Goal: Task Accomplishment & Management: Complete application form

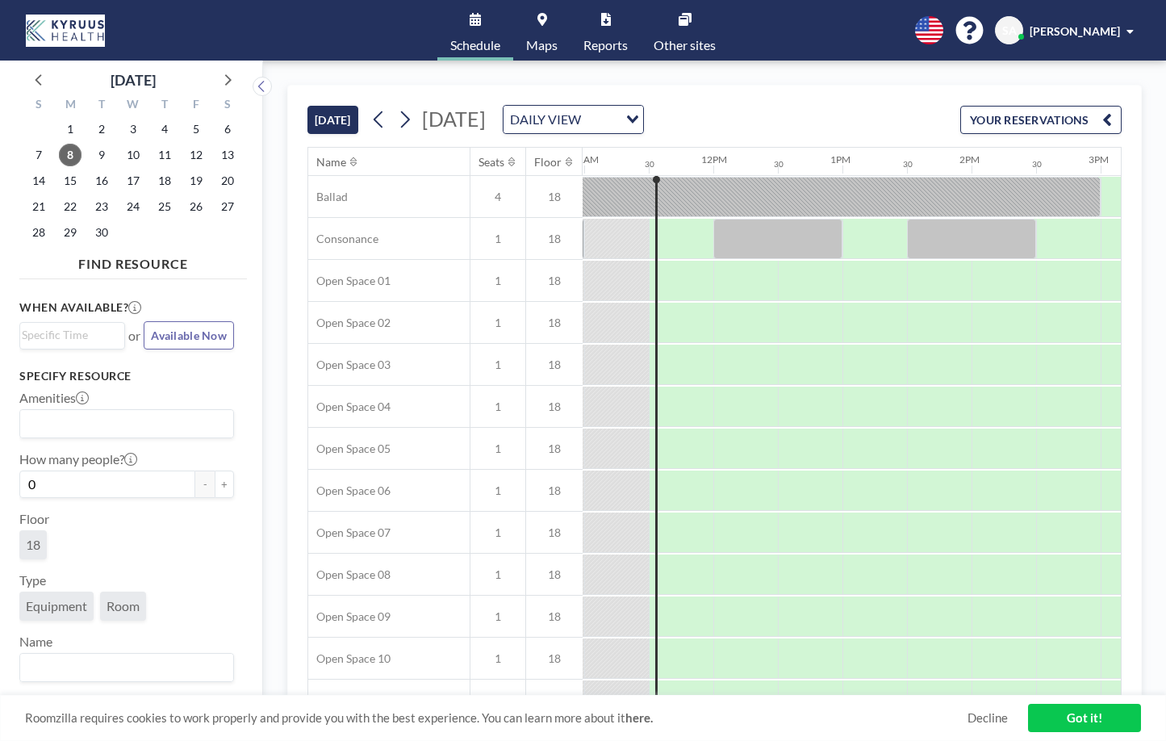
scroll to position [0, 1420]
click at [166, 159] on span "11" at bounding box center [164, 155] width 23 height 23
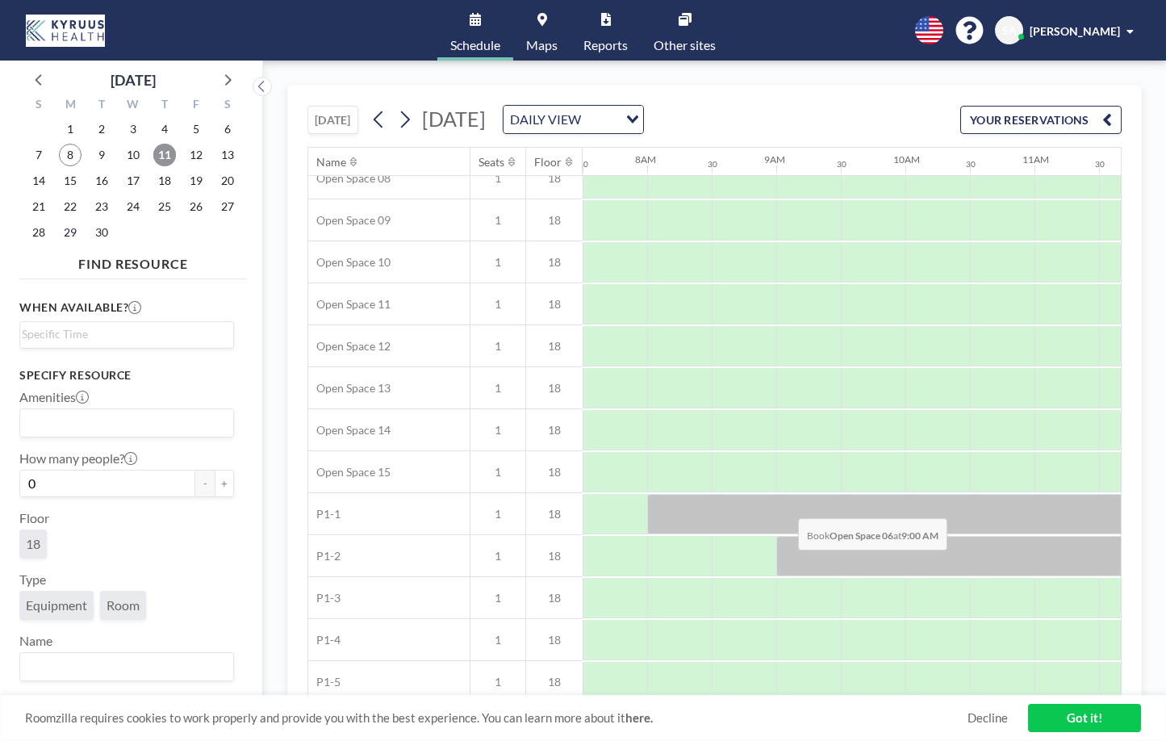
scroll to position [455, 968]
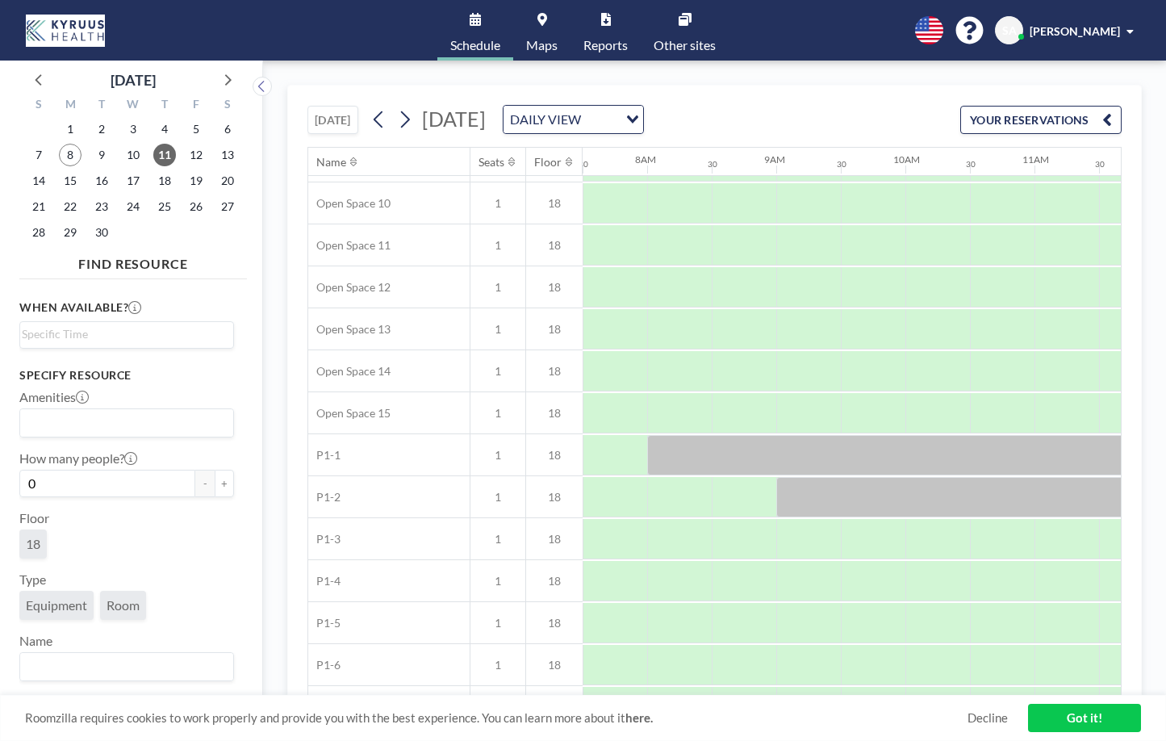
click at [540, 32] on link "Maps" at bounding box center [541, 30] width 57 height 61
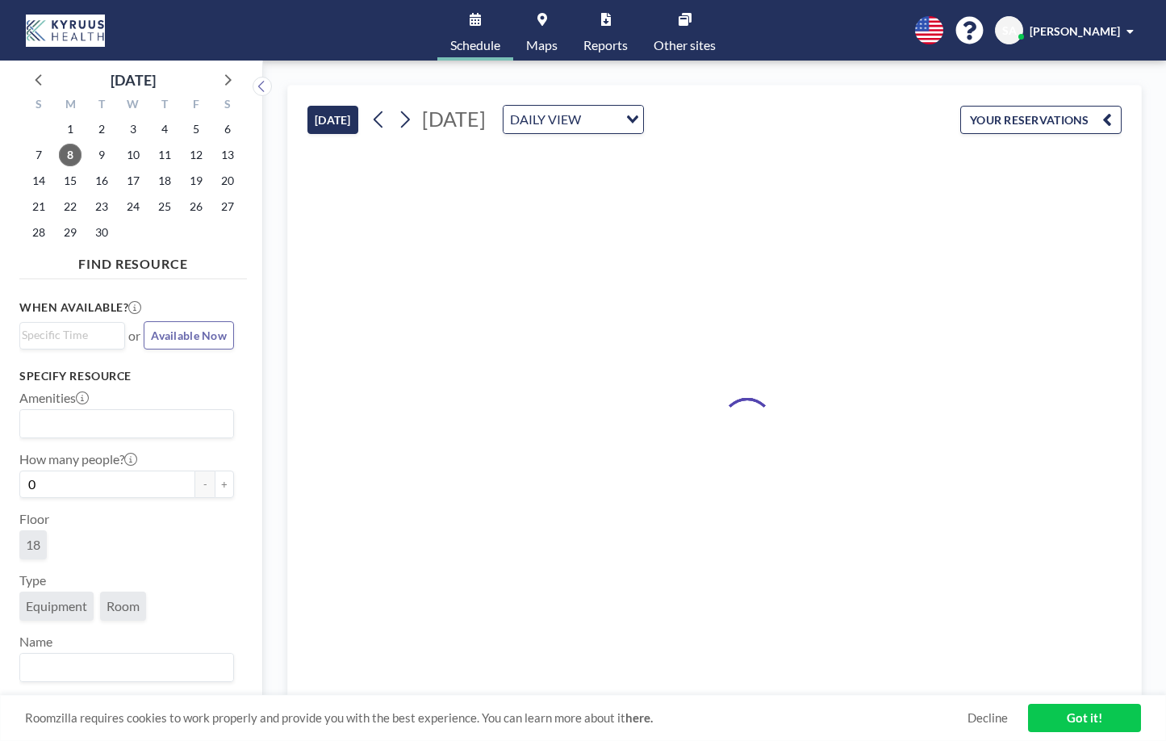
click at [472, 25] on icon at bounding box center [474, 19] width 11 height 13
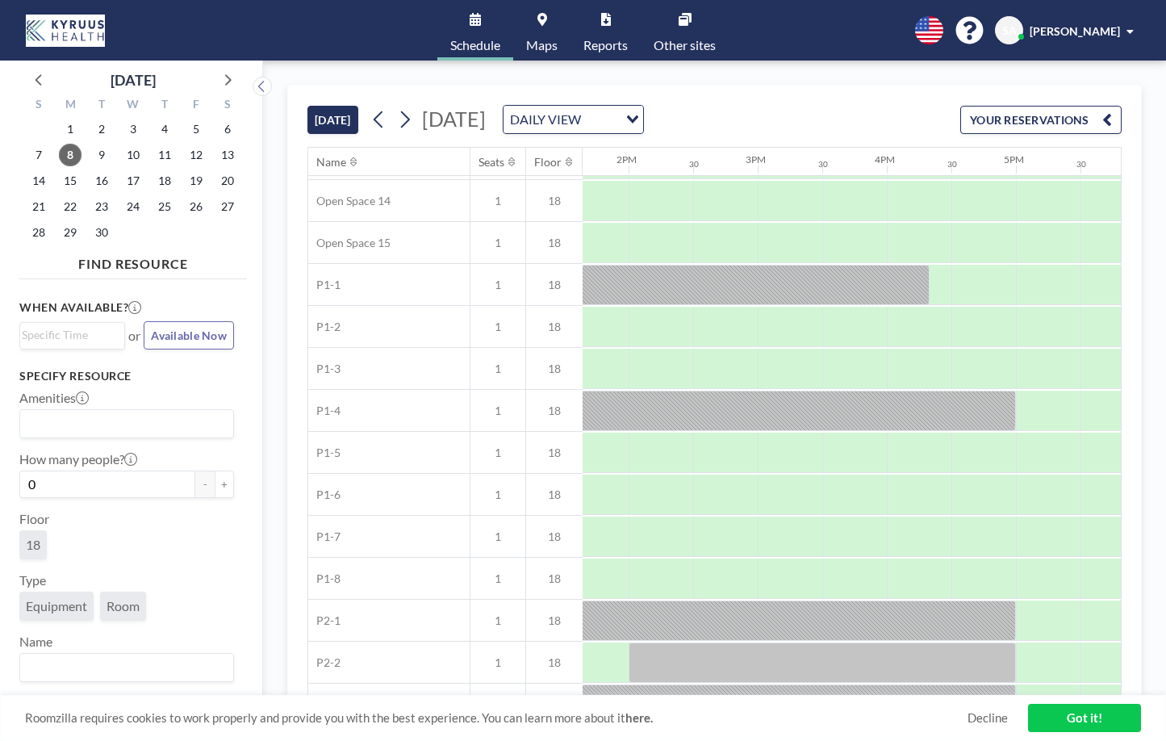
scroll to position [625, 1758]
click at [168, 156] on span "11" at bounding box center [164, 155] width 23 height 23
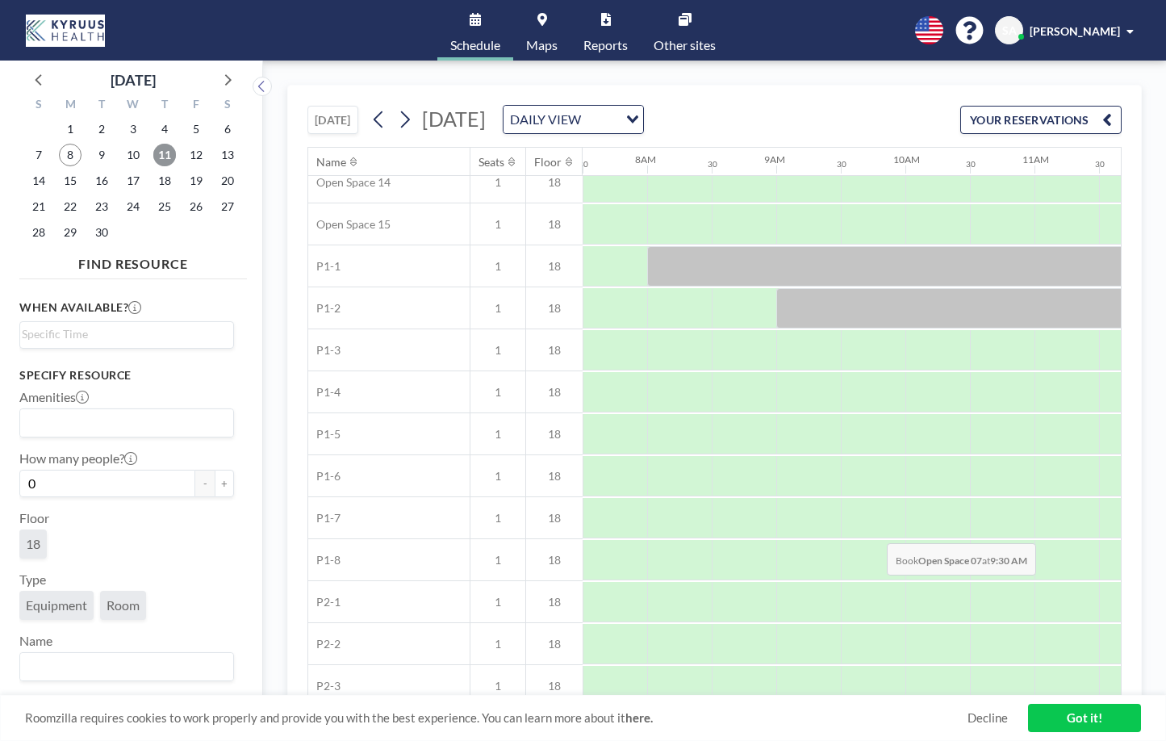
scroll to position [664, 968]
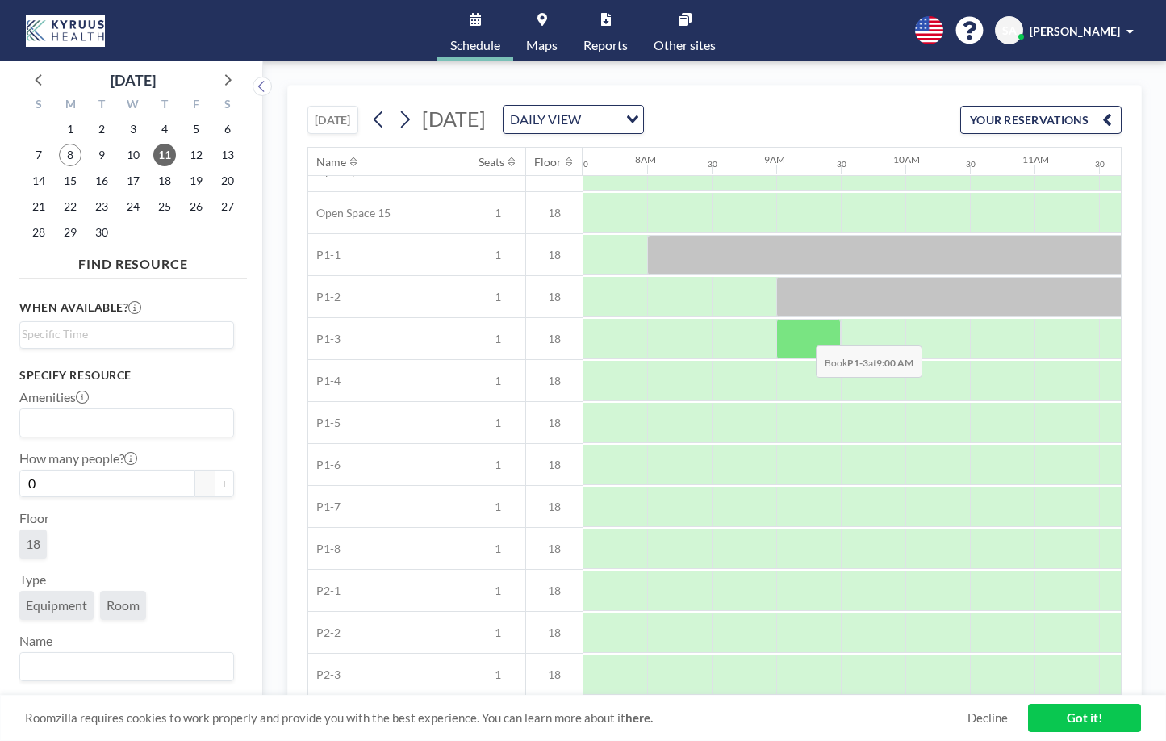
click at [803, 333] on div at bounding box center [808, 339] width 65 height 40
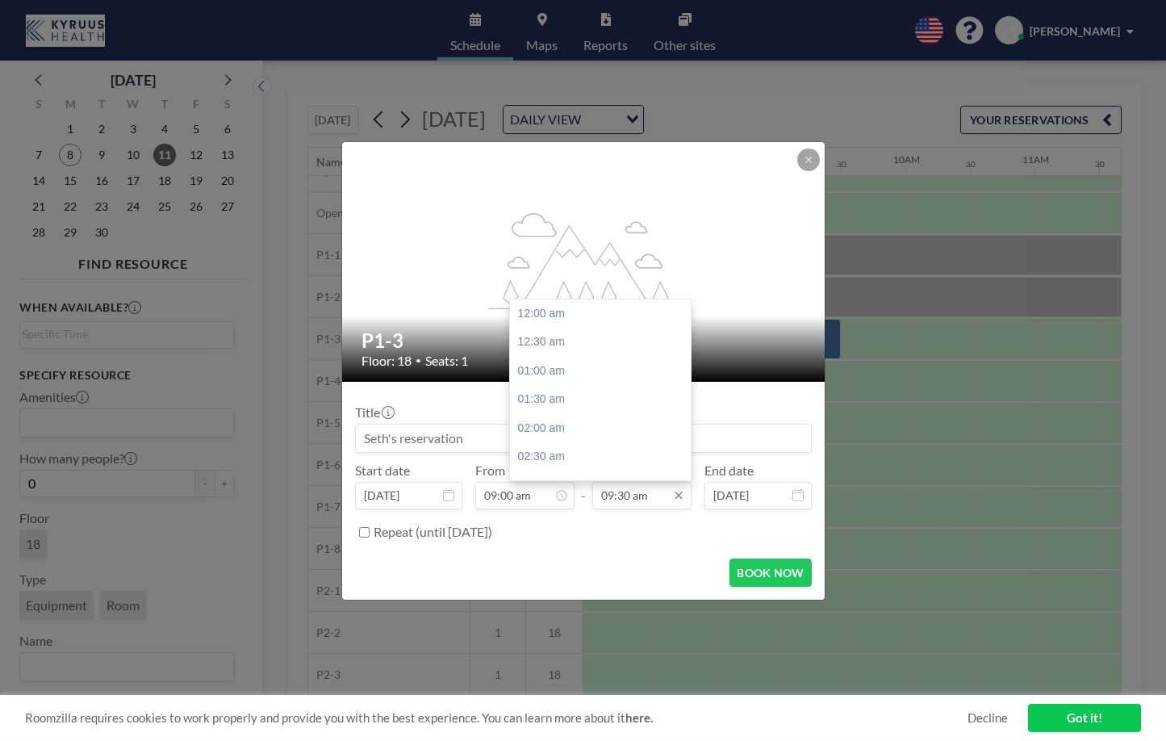
scroll to position [545, 0]
click at [664, 499] on input "09:30 am" at bounding box center [641, 495] width 99 height 27
click at [639, 496] on input "09:30 am" at bounding box center [641, 495] width 99 height 27
click at [574, 343] on div "05:00 pm" at bounding box center [605, 339] width 190 height 29
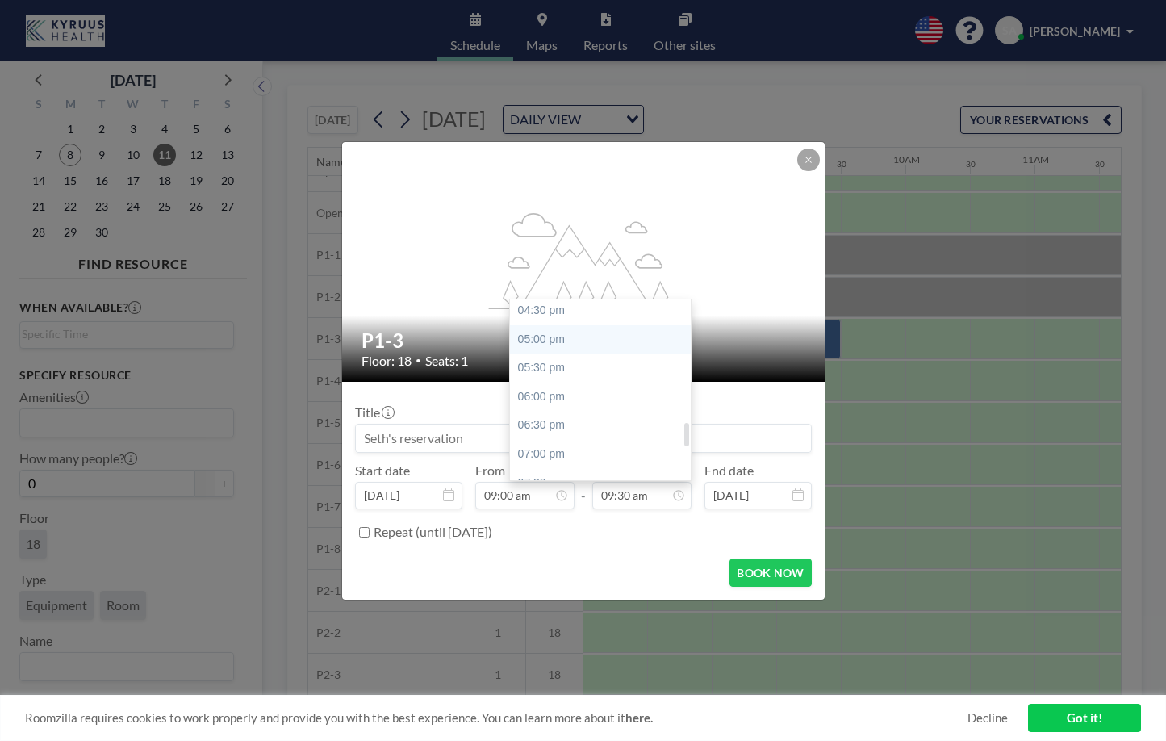
type input "05:00 pm"
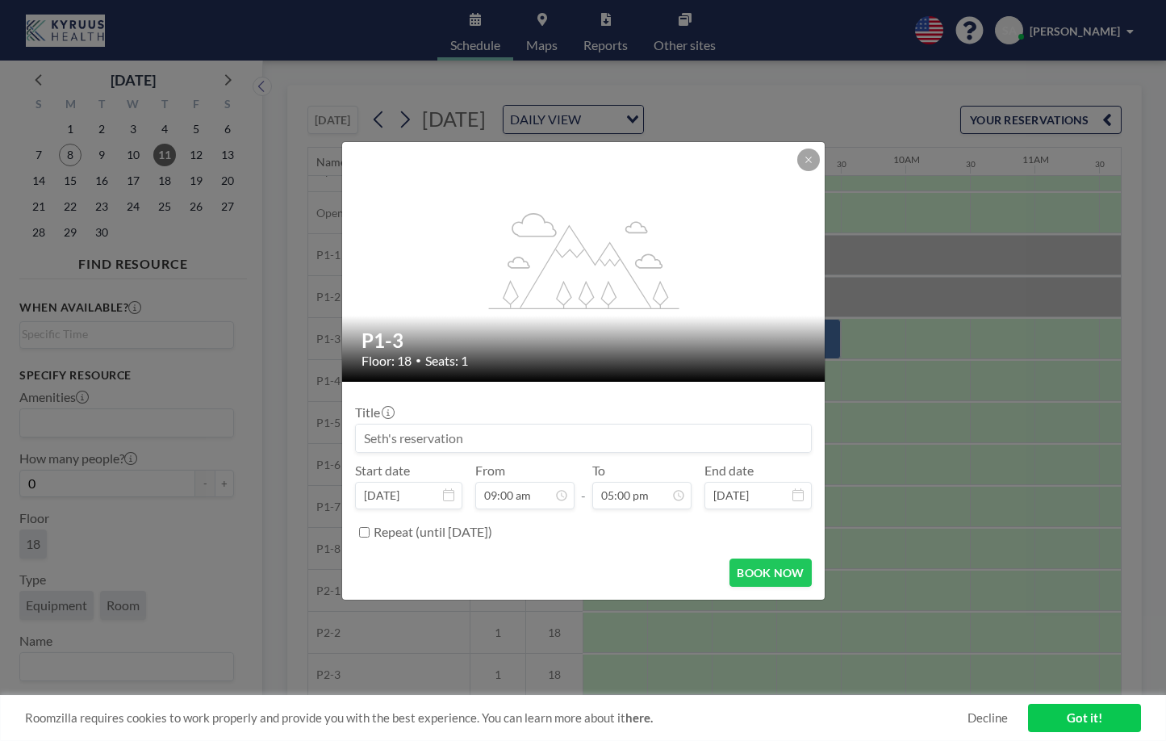
scroll to position [976, 0]
click at [764, 571] on button "BOOK NOW" at bounding box center [769, 572] width 81 height 28
